Goal: Task Accomplishment & Management: Complete application form

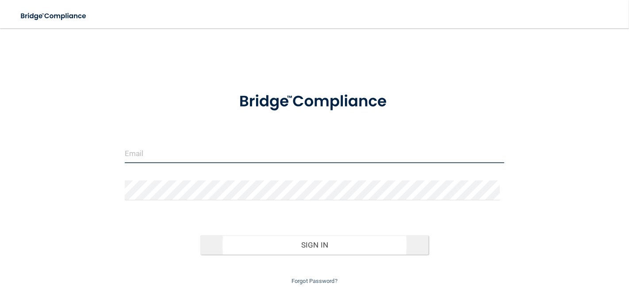
type input "[EMAIL_ADDRESS][DOMAIN_NAME]"
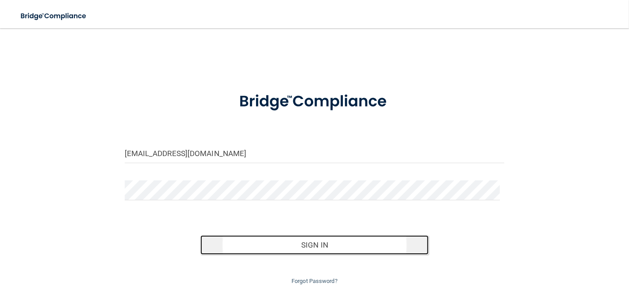
click at [315, 245] on button "Sign In" at bounding box center [314, 244] width 228 height 19
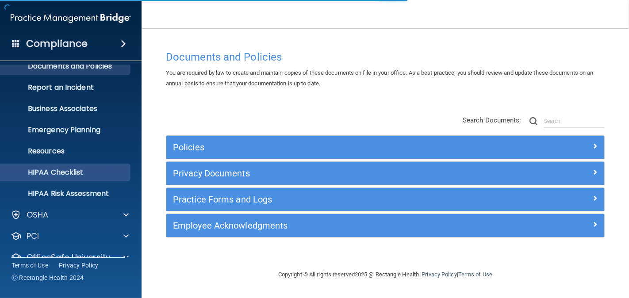
scroll to position [69, 0]
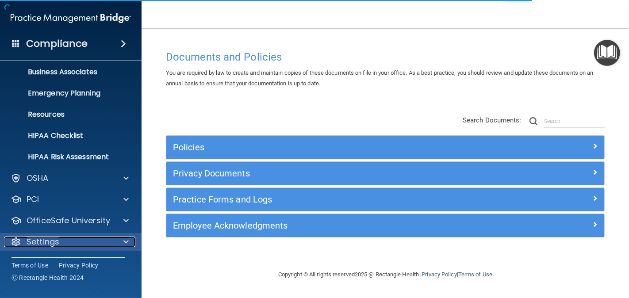
click at [52, 241] on p "Settings" at bounding box center [43, 242] width 33 height 11
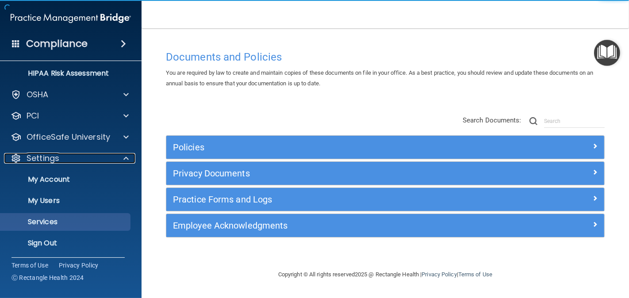
scroll to position [153, 0]
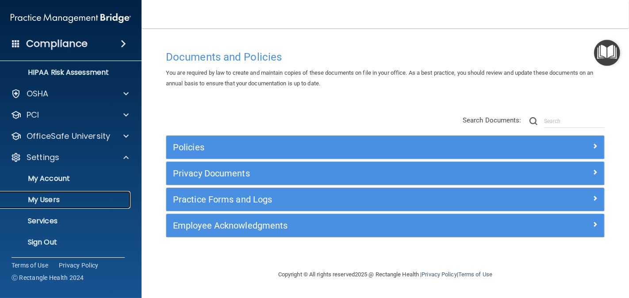
click at [48, 200] on p "My Users" at bounding box center [66, 200] width 121 height 9
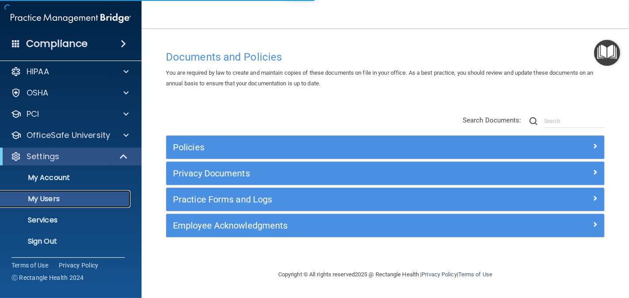
scroll to position [5, 0]
select select "20"
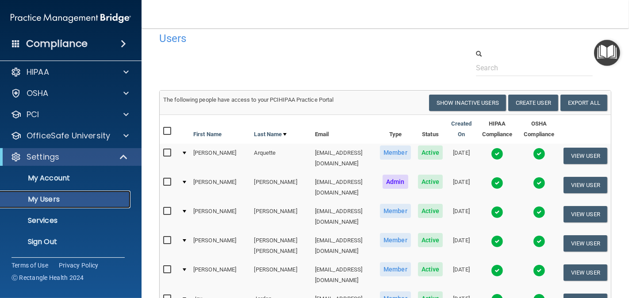
scroll to position [0, 0]
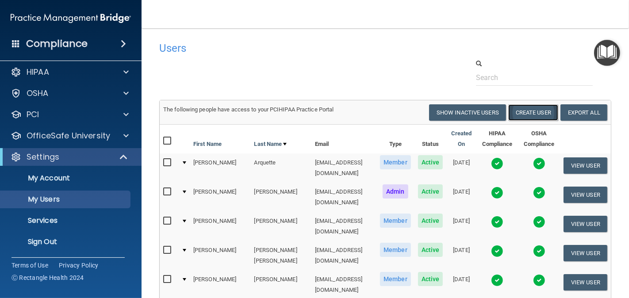
click at [526, 112] on button "Create User" at bounding box center [533, 112] width 50 height 16
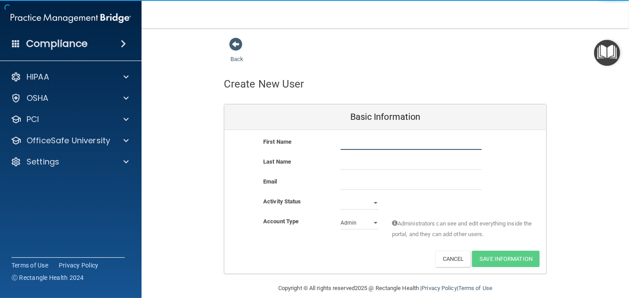
click at [348, 145] on input "text" at bounding box center [411, 143] width 141 height 13
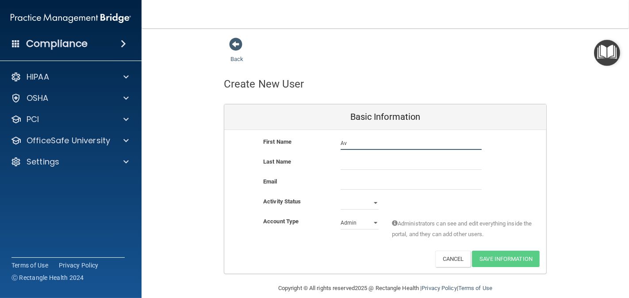
type input "A"
type input "I"
type input "Lita ([PERSON_NAME])"
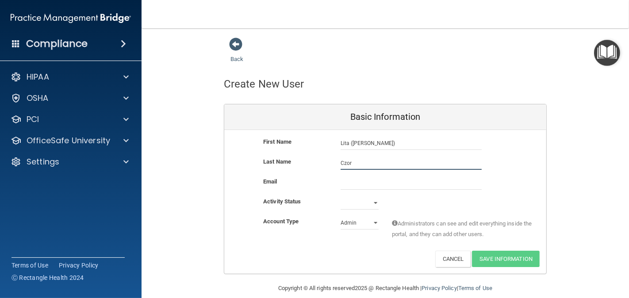
type input "Czor"
click at [348, 184] on input "email" at bounding box center [411, 183] width 141 height 13
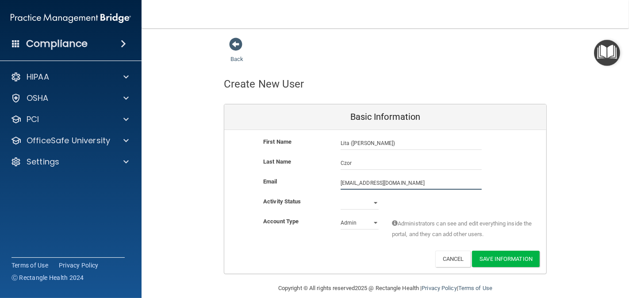
type input "[EMAIL_ADDRESS][DOMAIN_NAME]"
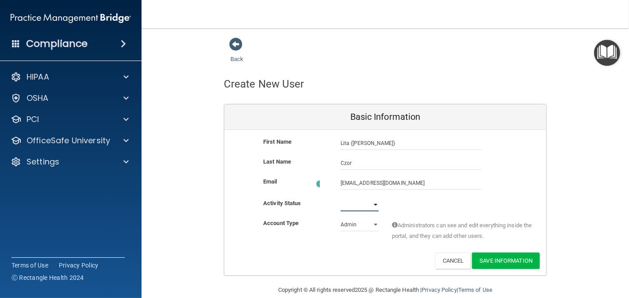
click at [372, 202] on select "Active Inactive" at bounding box center [360, 204] width 38 height 13
select select "active"
click at [341, 196] on select "Active Inactive" at bounding box center [360, 202] width 38 height 13
click at [372, 220] on select "Admin Member" at bounding box center [360, 222] width 38 height 13
select select "practice_member"
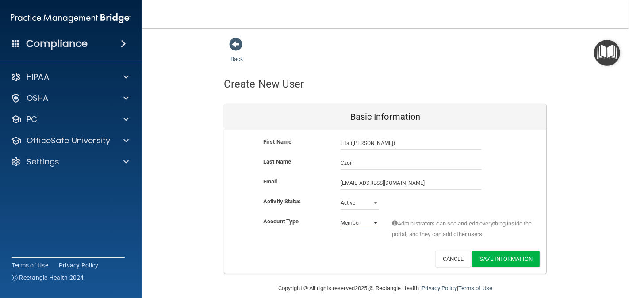
click at [341, 216] on select "Admin Member" at bounding box center [360, 222] width 38 height 13
click at [503, 260] on button "Save Information" at bounding box center [506, 259] width 68 height 16
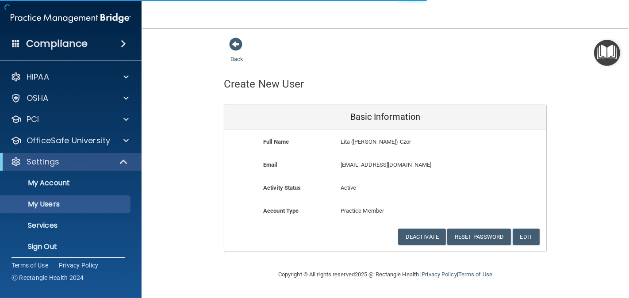
select select "20"
